Goal: Information Seeking & Learning: Learn about a topic

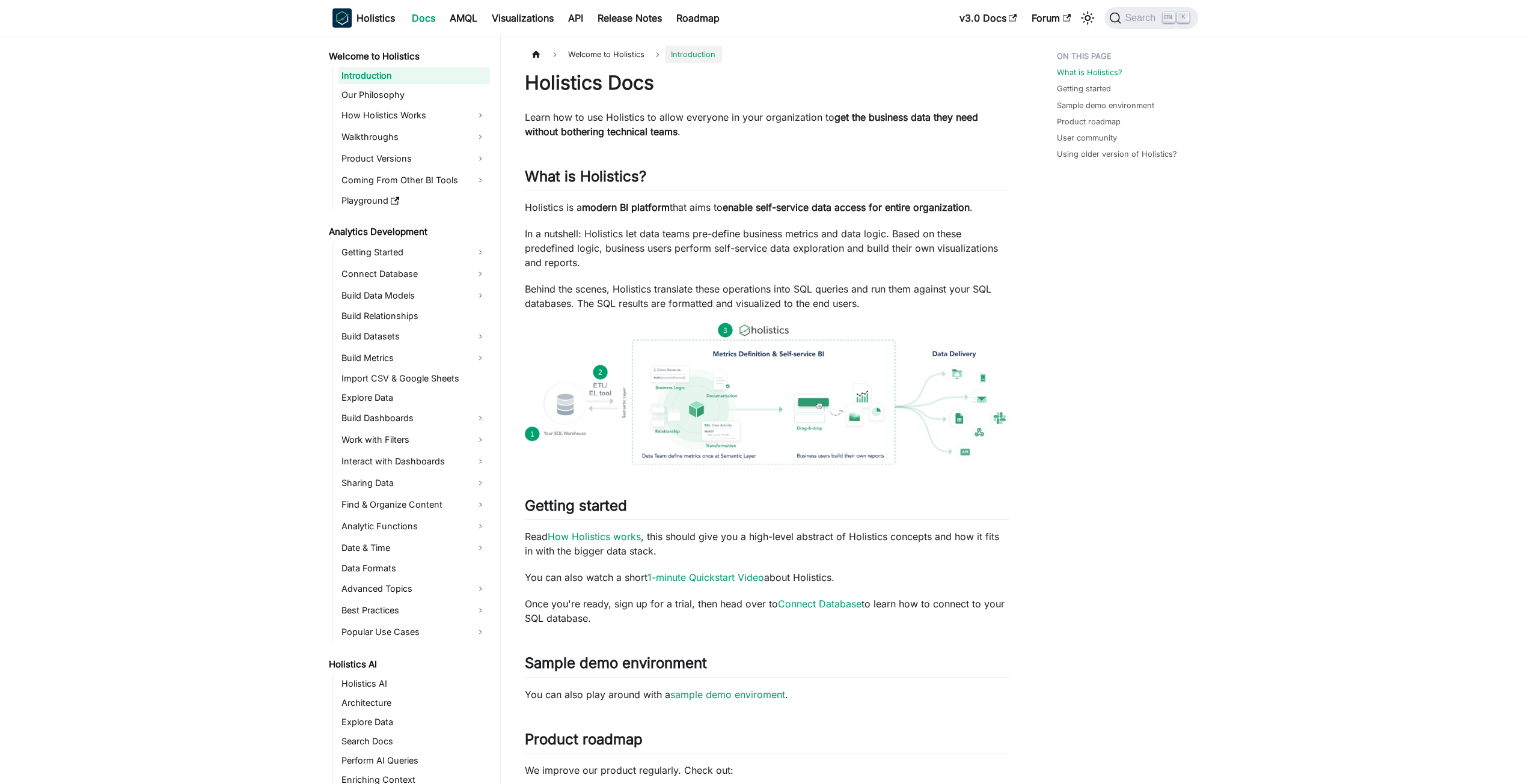
click at [0, 491] on aside "Welcome to Holistics Introduction Our Philosophy How Holistics Works Walkthroug…" at bounding box center [250, 630] width 501 height 1260
click at [83, 624] on aside "Welcome to Holistics Introduction Our Philosophy How Holistics Works Walkthroug…" at bounding box center [250, 630] width 501 height 1260
click at [83, 594] on aside "Welcome to Holistics Introduction Our Philosophy How Holistics Works Walkthroug…" at bounding box center [250, 630] width 501 height 1260
click at [930, 718] on div "Holistics Docs Learn how to use Holistics to allow everyone in your organizatio…" at bounding box center [766, 602] width 484 height 1063
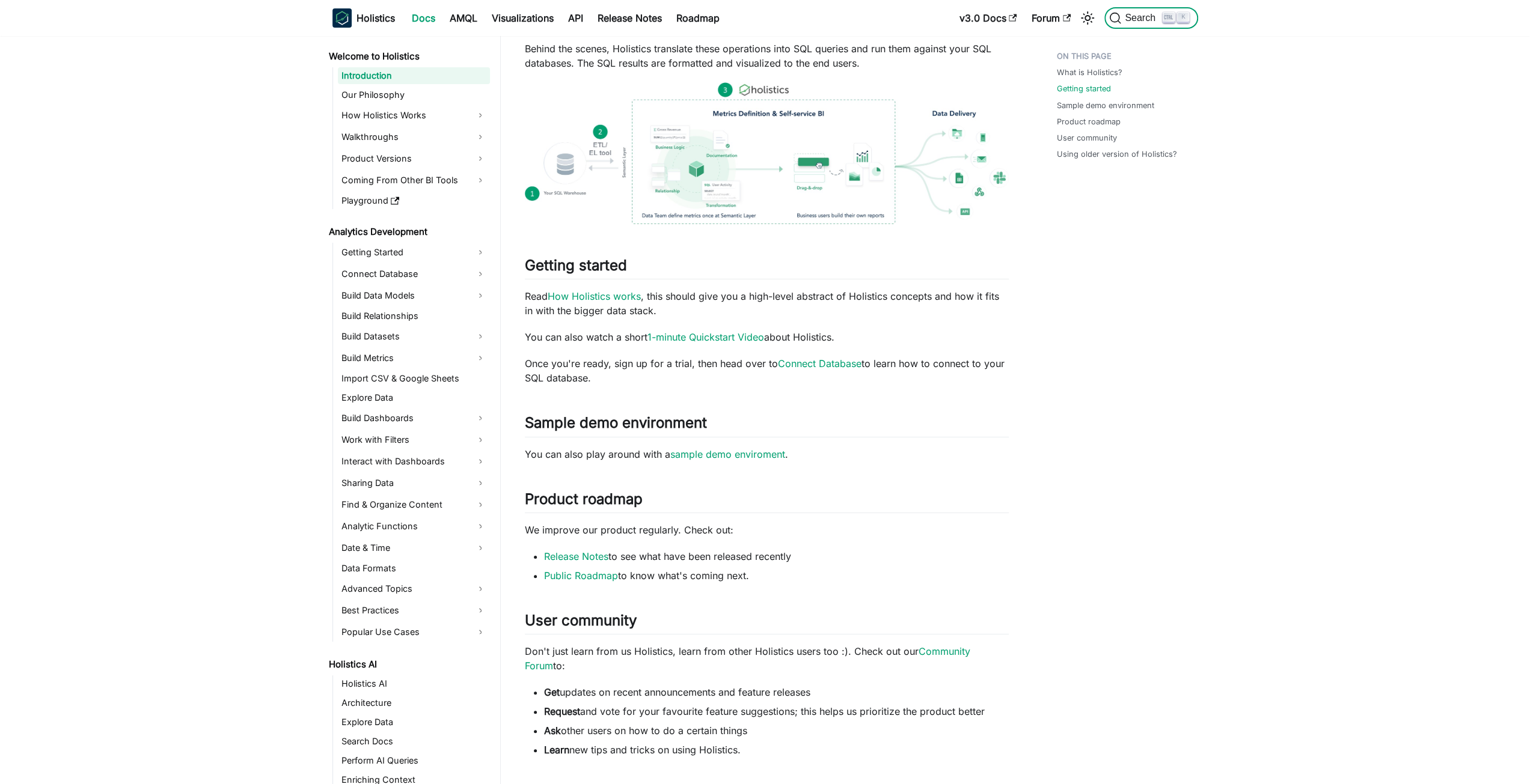
click at [1160, 23] on span "Search" at bounding box center [1136, 18] width 54 height 12
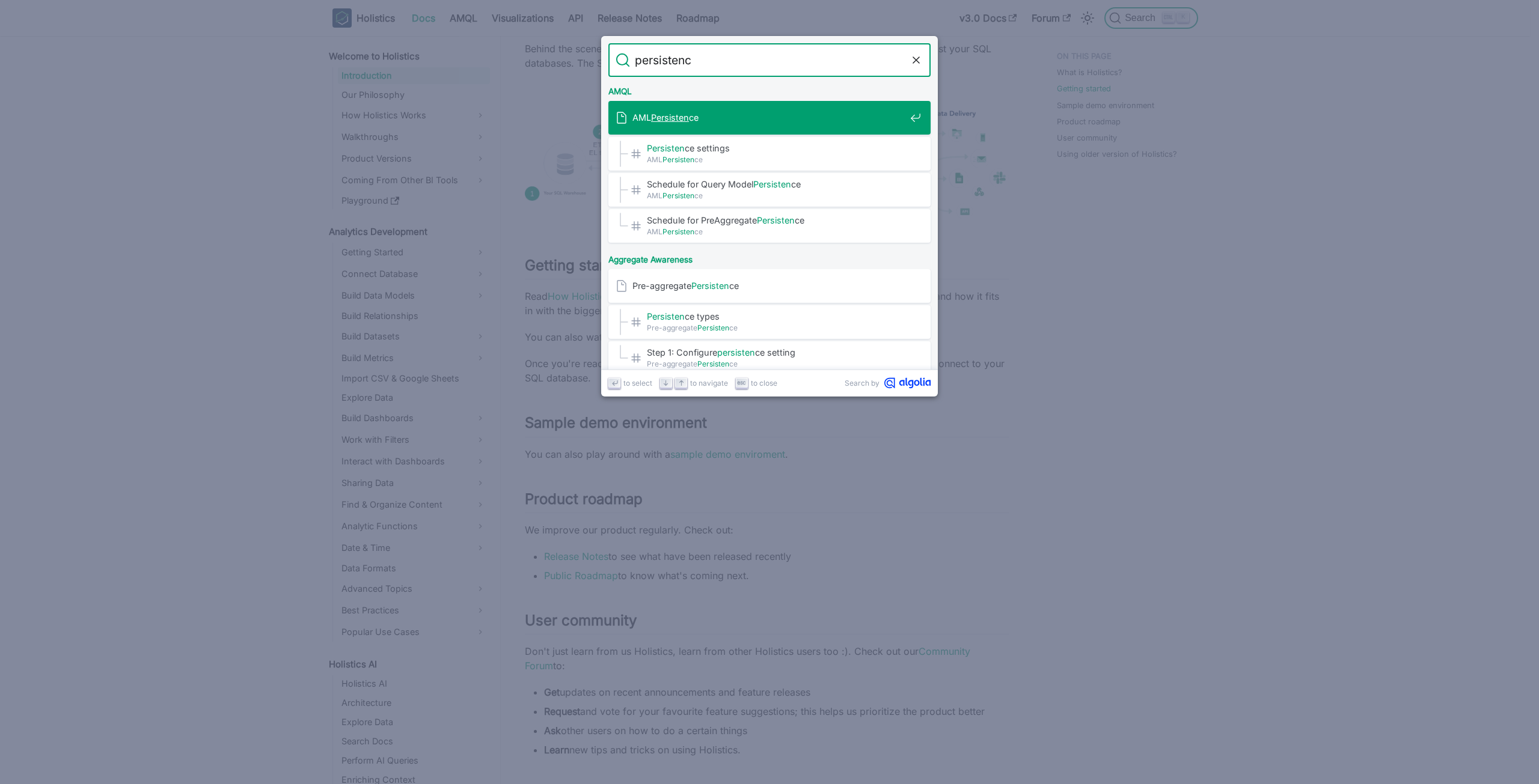
type input "persistence"
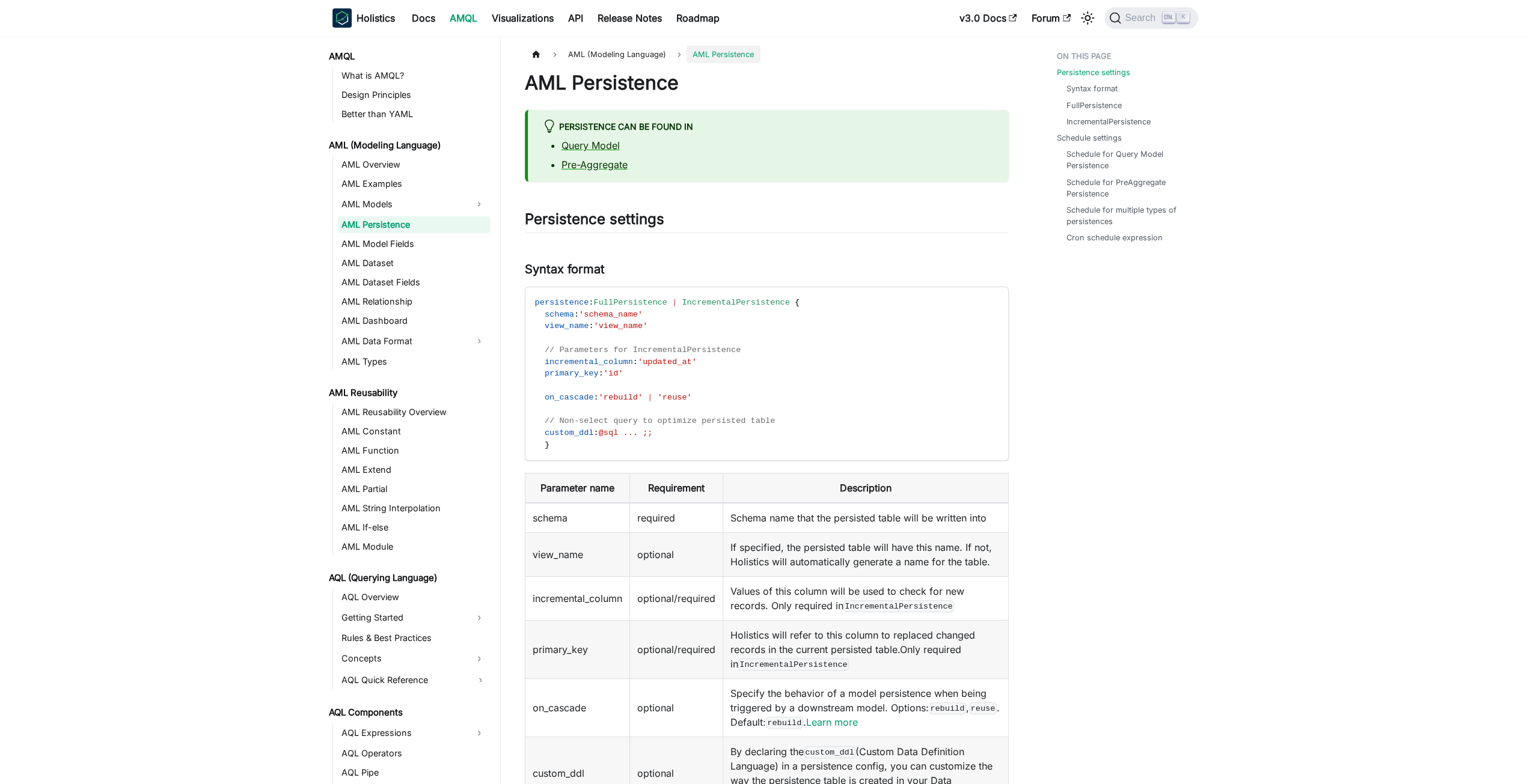
scroll to position [120, 0]
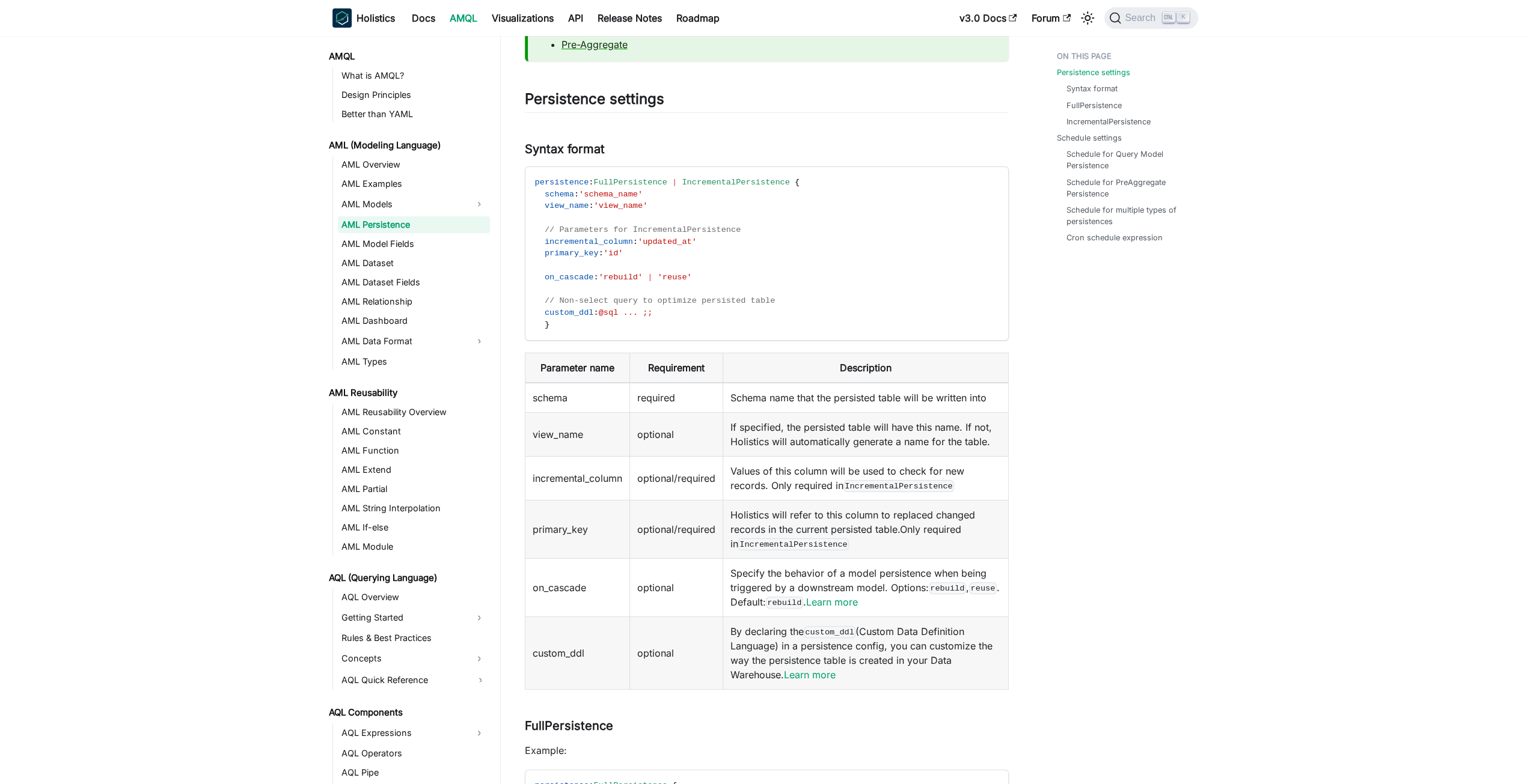
click at [848, 576] on td "Specify the behavior of a model persistence when being triggered by a downstrea…" at bounding box center [865, 588] width 286 height 58
drag, startPoint x: 848, startPoint y: 576, endPoint x: 859, endPoint y: 578, distance: 11.2
click at [859, 578] on td "Specify the behavior of a model persistence when being triggered by a downstrea…" at bounding box center [865, 588] width 286 height 58
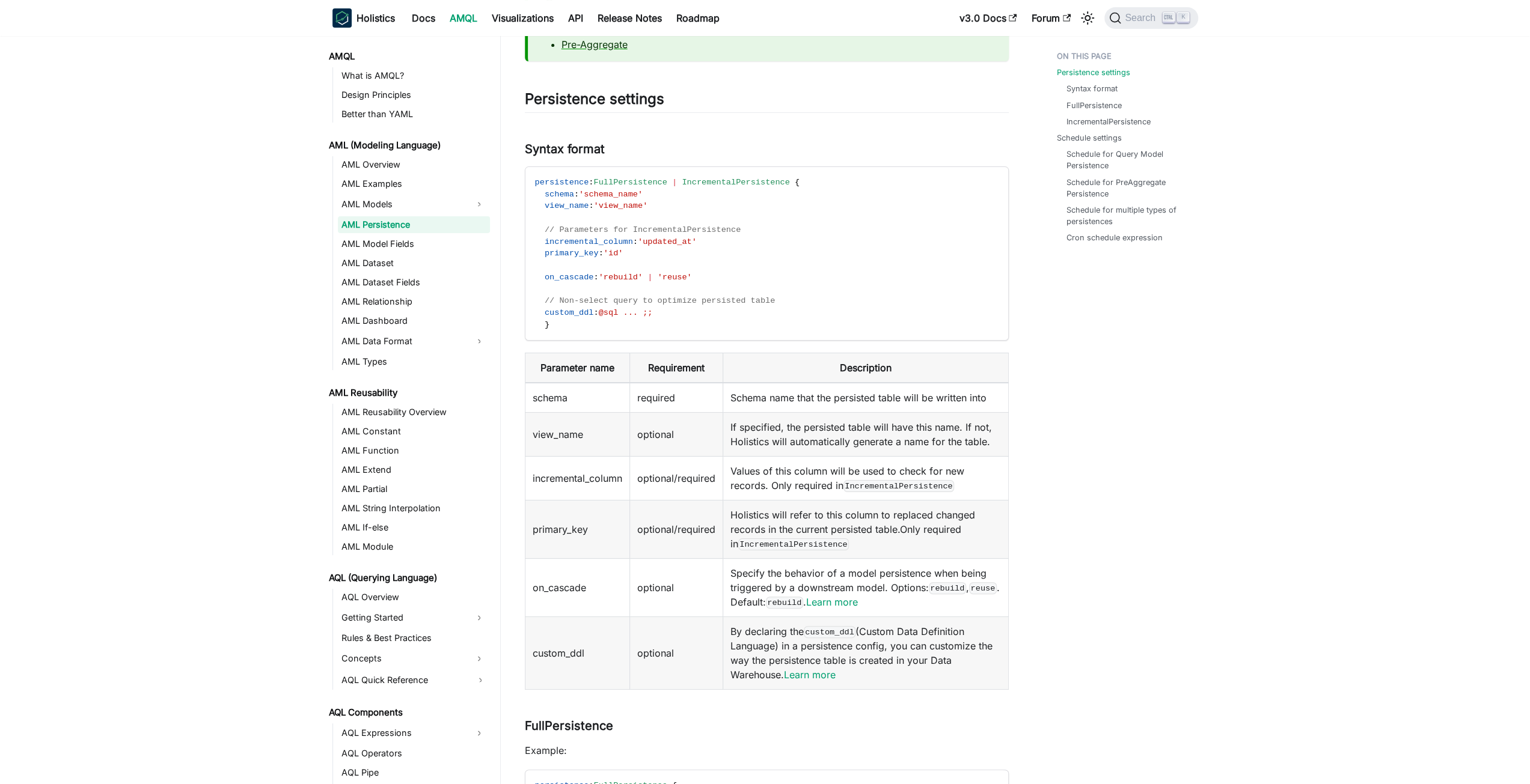
click at [541, 584] on td "on_cascade" at bounding box center [577, 588] width 105 height 58
drag, startPoint x: 541, startPoint y: 584, endPoint x: 779, endPoint y: 591, distance: 238.1
click at [695, 598] on tr "on_cascade optional Specify the behavior of a model persistence when being trig…" at bounding box center [766, 588] width 483 height 58
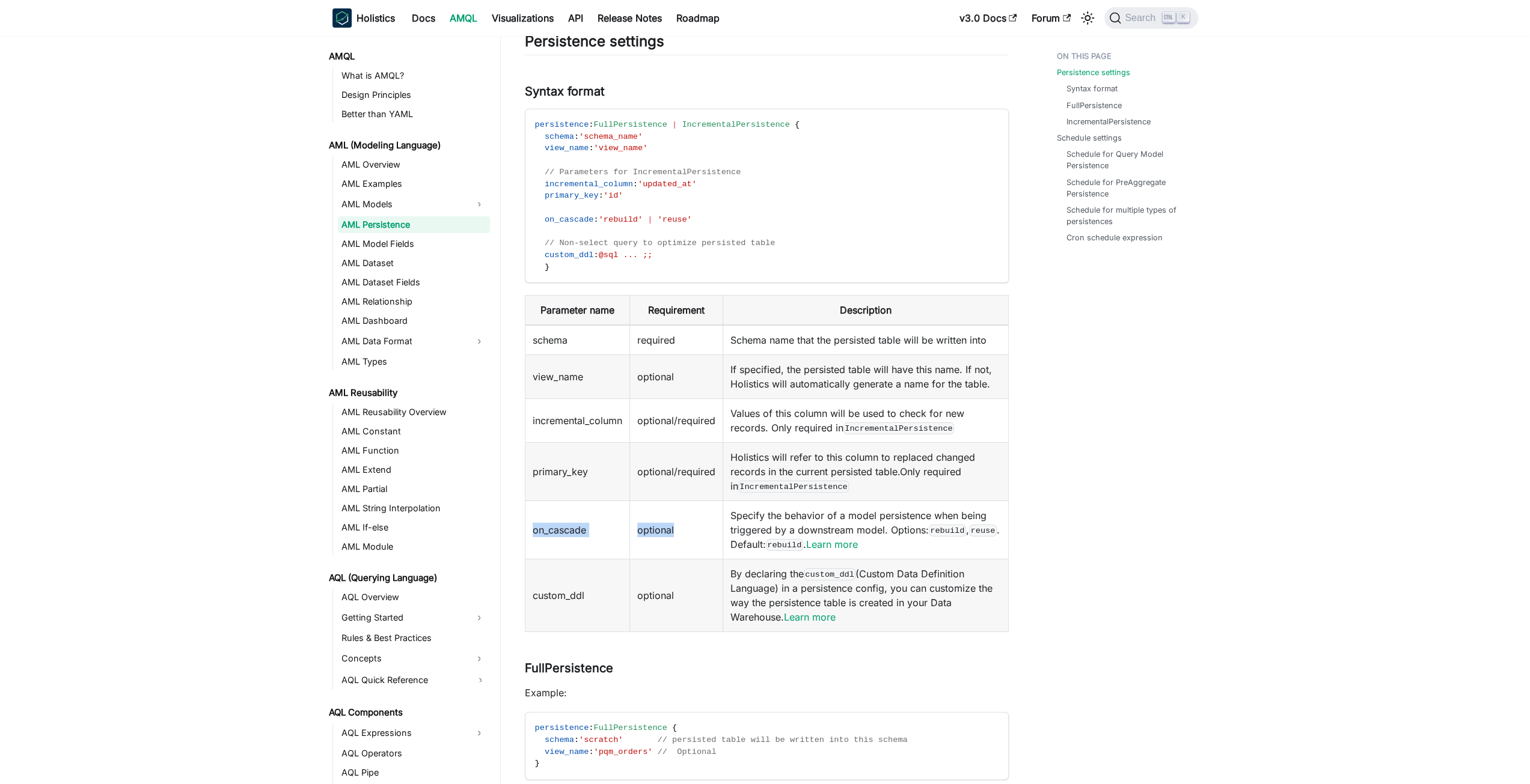
scroll to position [180, 0]
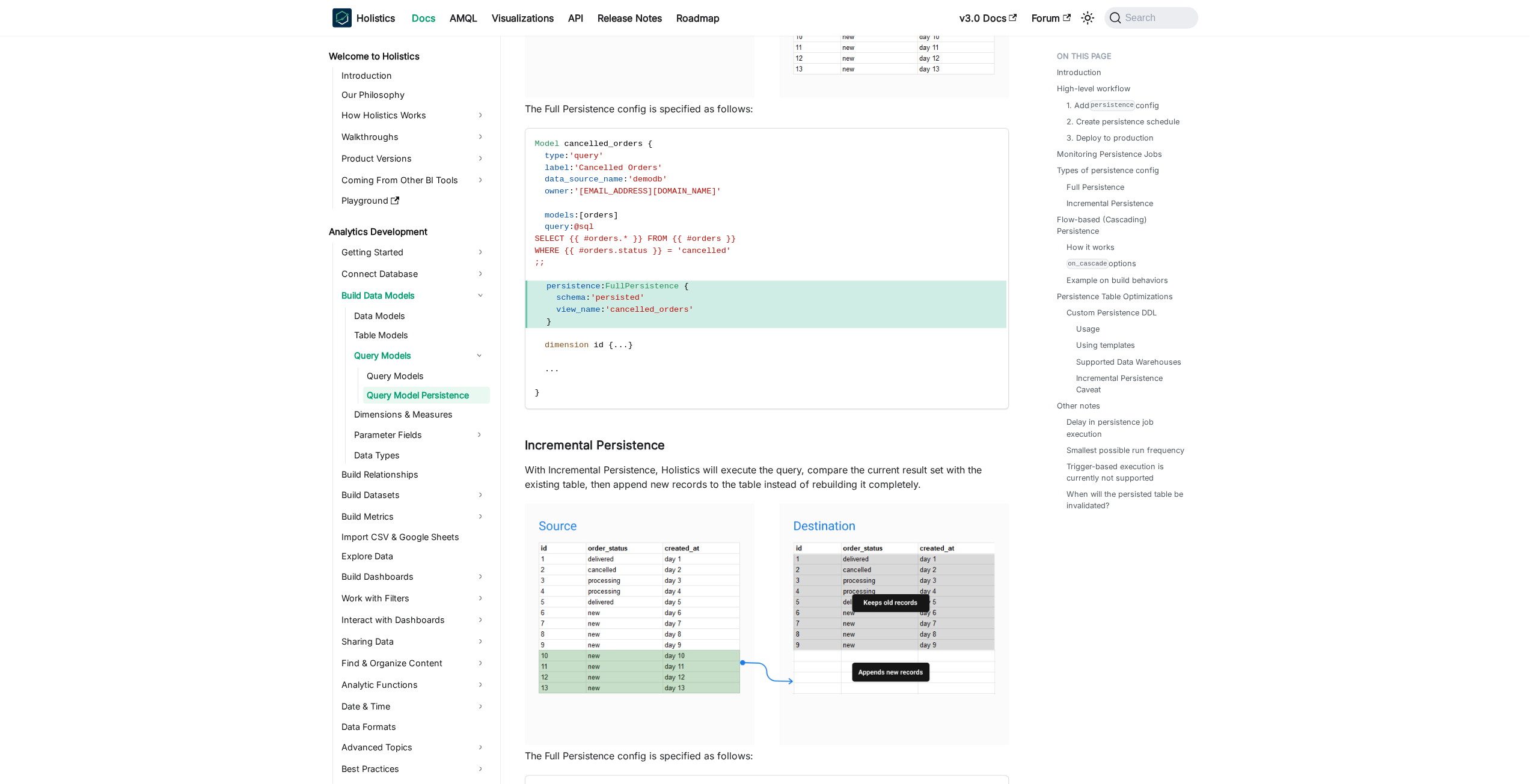
scroll to position [2724, 0]
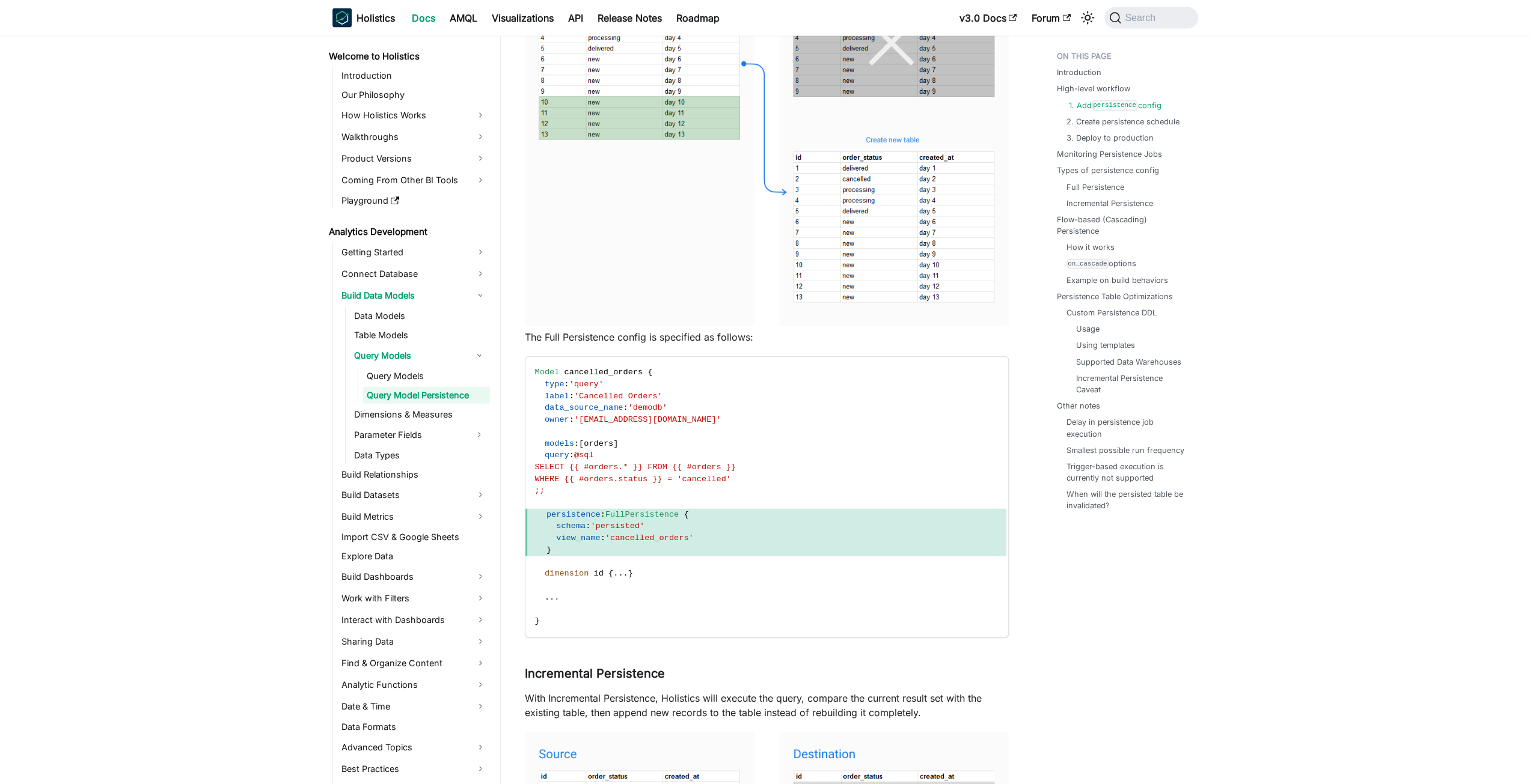
click at [1138, 102] on link "1. Add persistence config" at bounding box center [1115, 106] width 92 height 11
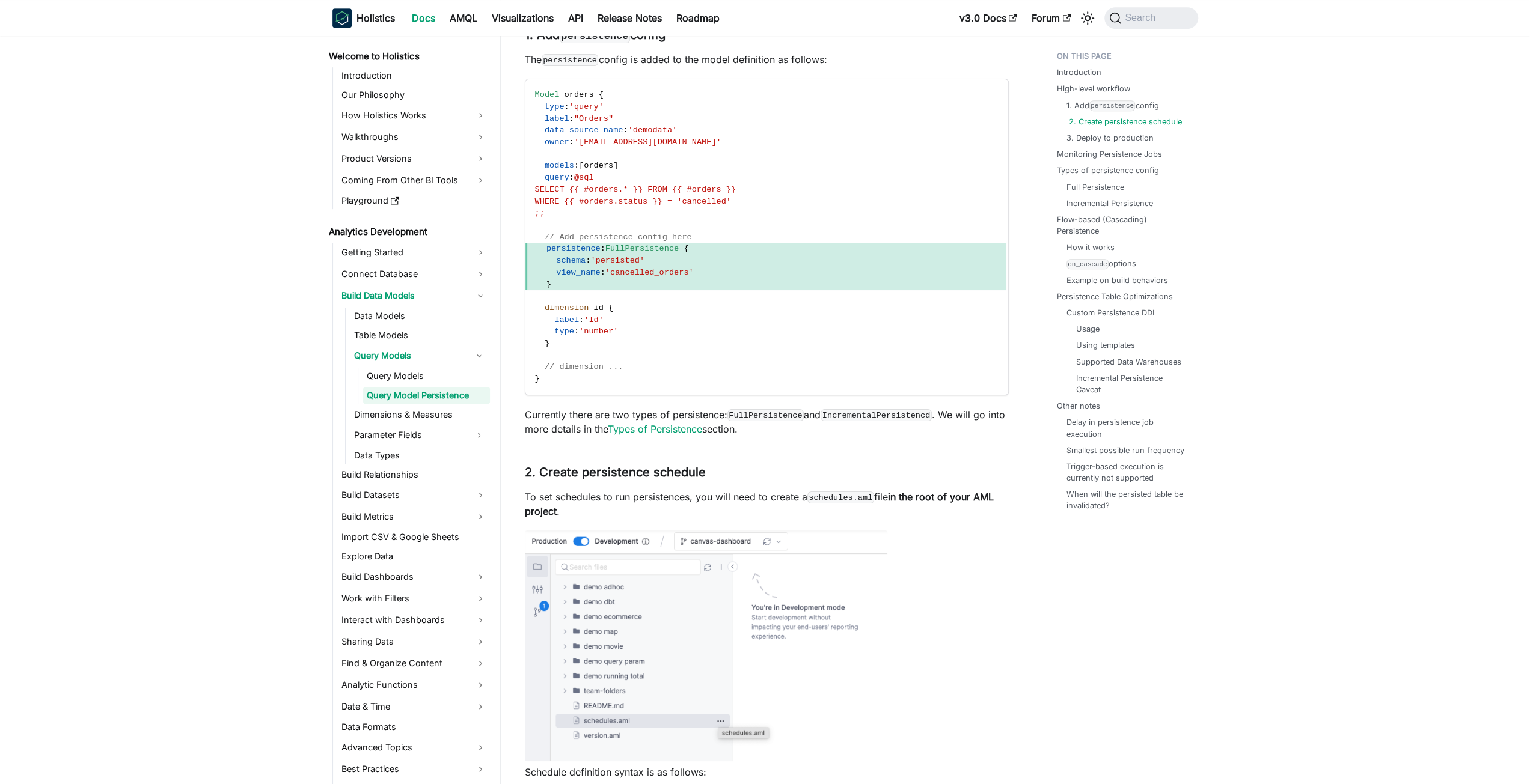
click at [1142, 121] on link "2. Create persistence schedule" at bounding box center [1125, 122] width 113 height 11
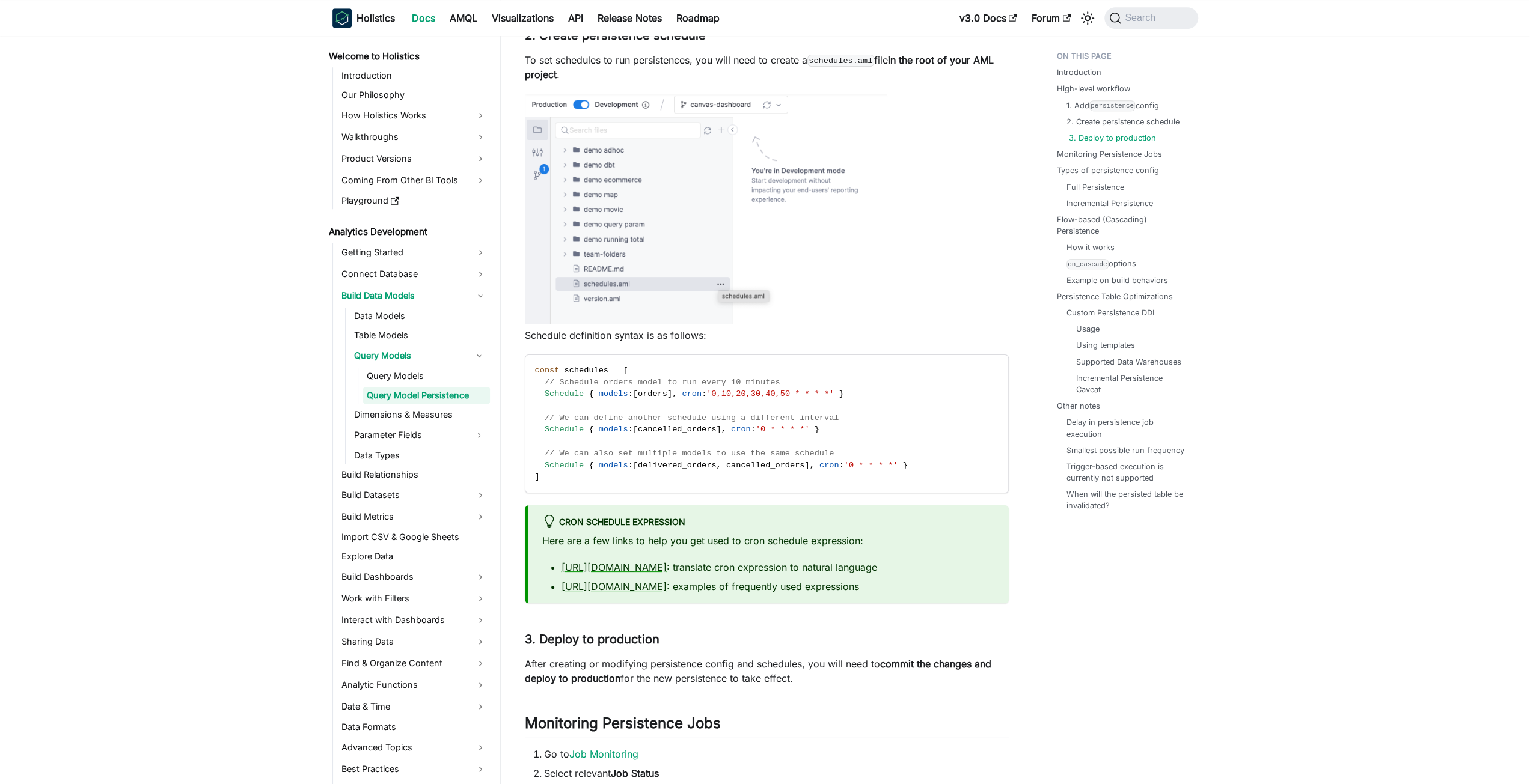
click at [1139, 134] on link "3. Deploy to production" at bounding box center [1112, 138] width 87 height 11
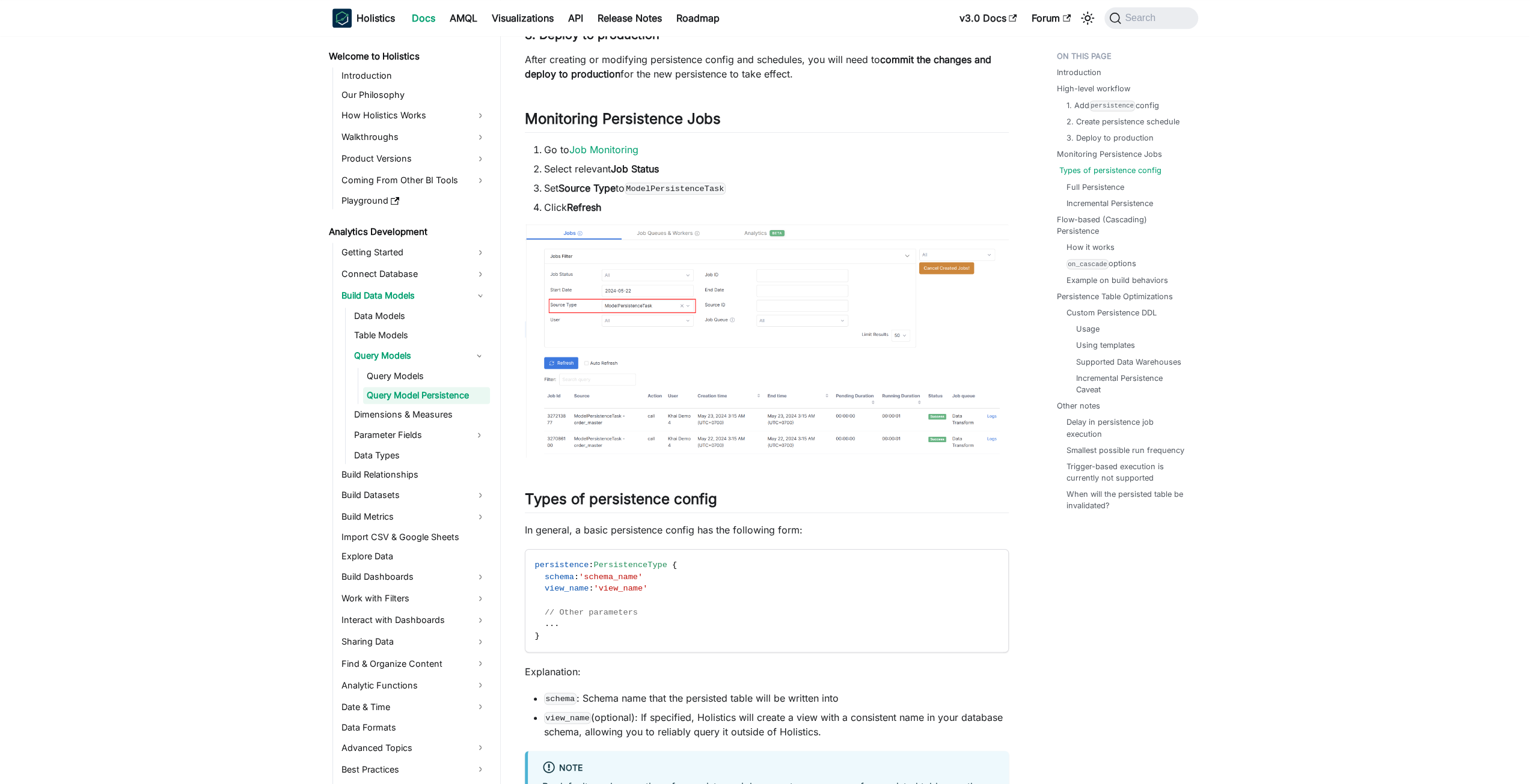
click at [1132, 171] on link "Types of persistence config" at bounding box center [1110, 170] width 102 height 11
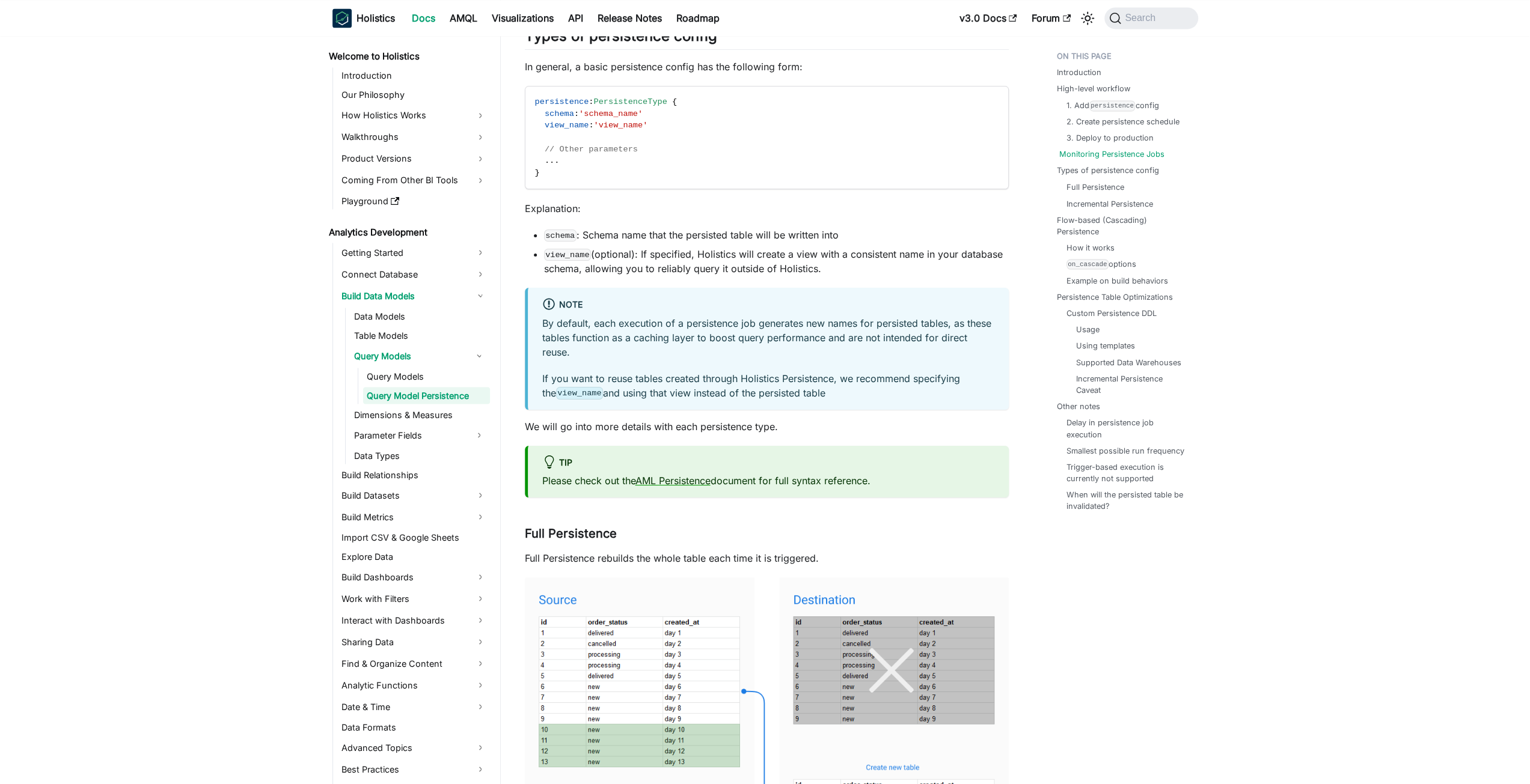
click at [1125, 154] on link "Monitoring Persistence Jobs" at bounding box center [1111, 154] width 105 height 11
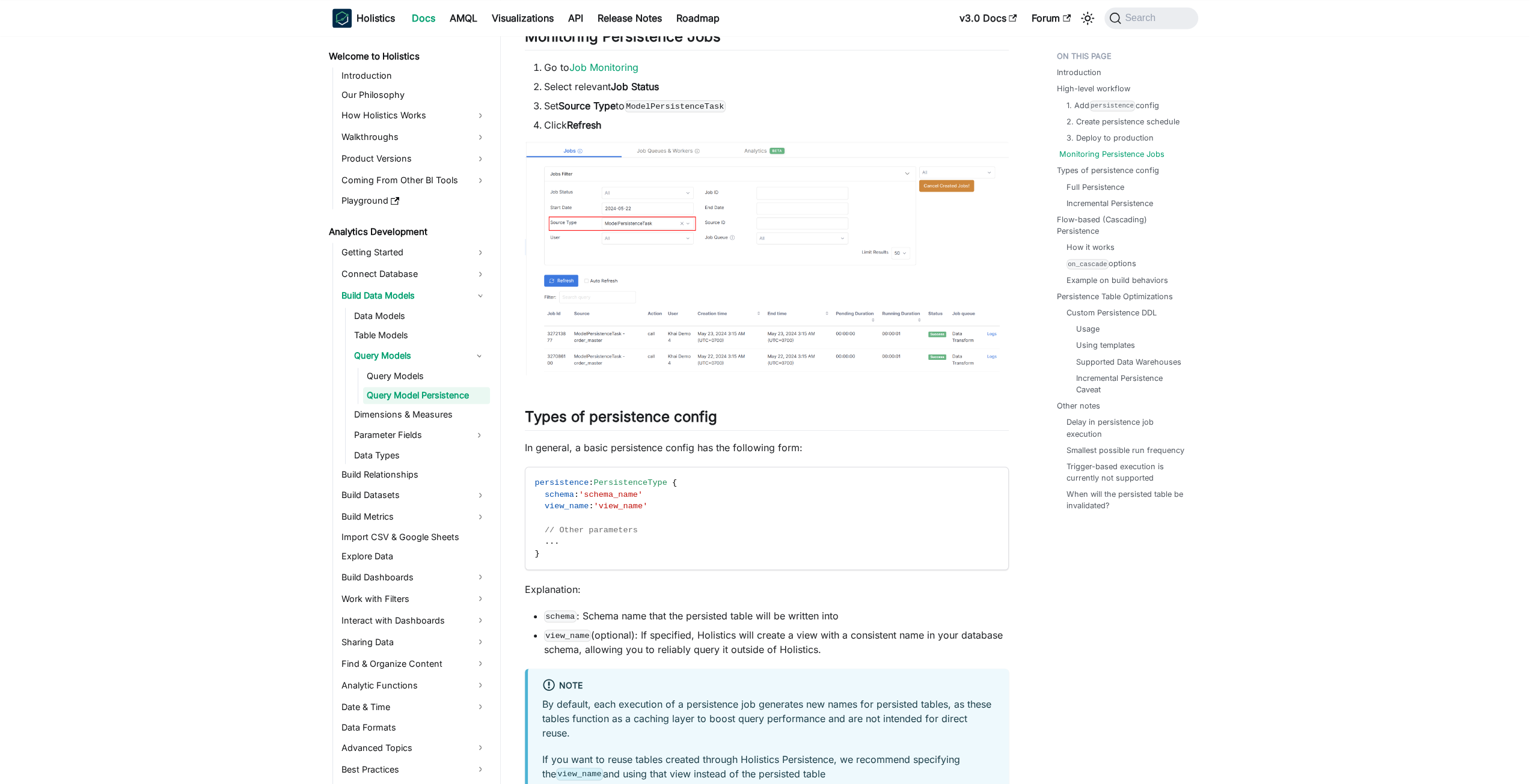
click at [1122, 150] on link "Monitoring Persistence Jobs" at bounding box center [1111, 154] width 105 height 11
click at [1092, 173] on link "Types of persistence config" at bounding box center [1110, 170] width 102 height 11
